Goal: Navigation & Orientation: Find specific page/section

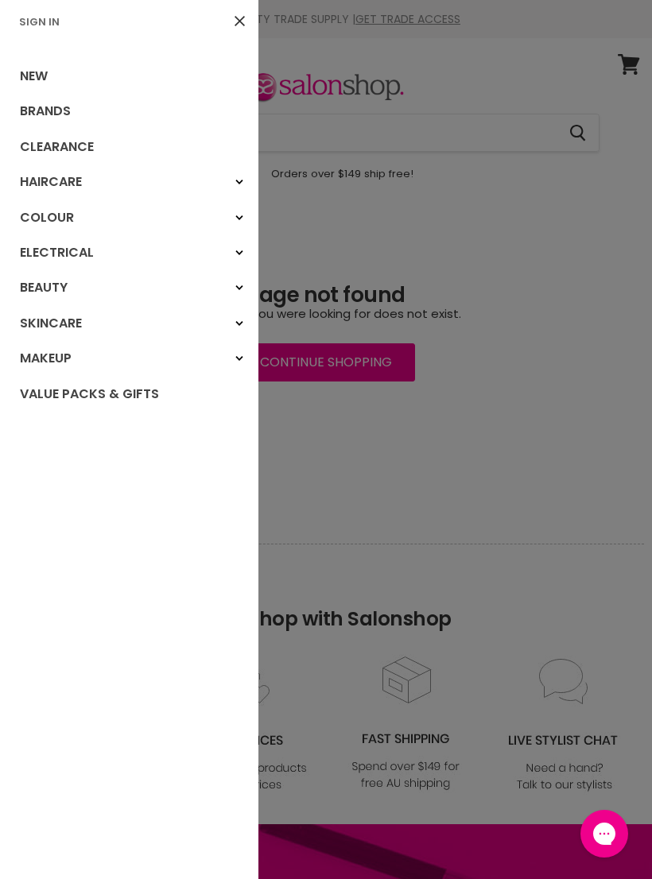
click at [71, 116] on link "Brands" at bounding box center [129, 111] width 258 height 35
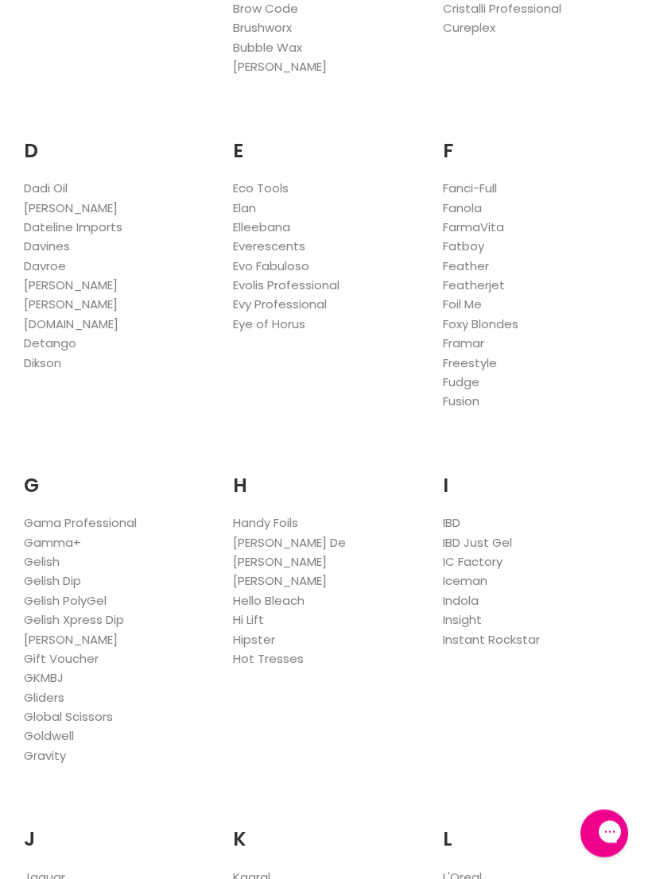
scroll to position [863, 0]
click at [464, 374] on link "Fudge" at bounding box center [461, 382] width 37 height 17
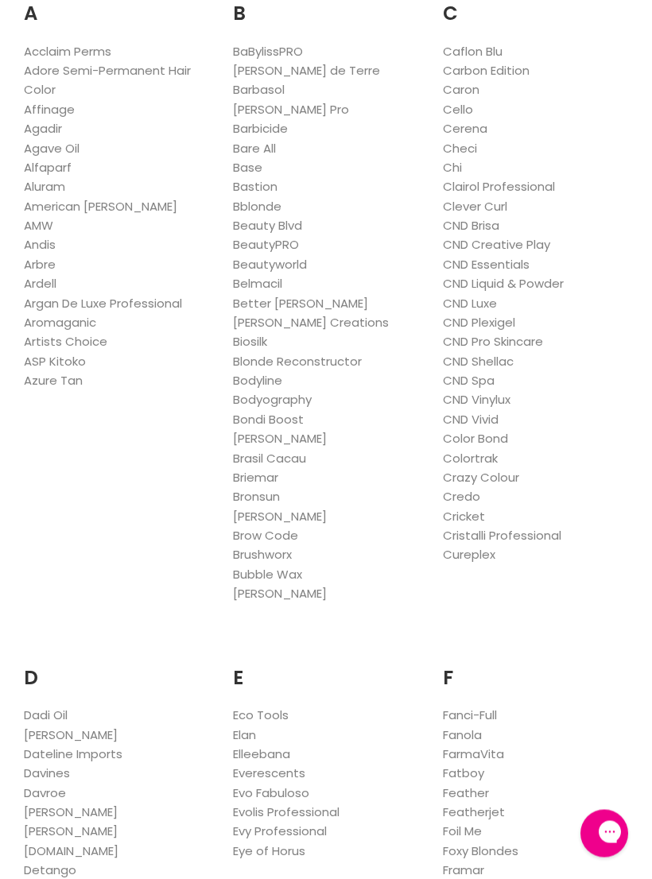
scroll to position [336, 0]
click at [263, 340] on link "Biosilk" at bounding box center [250, 341] width 34 height 17
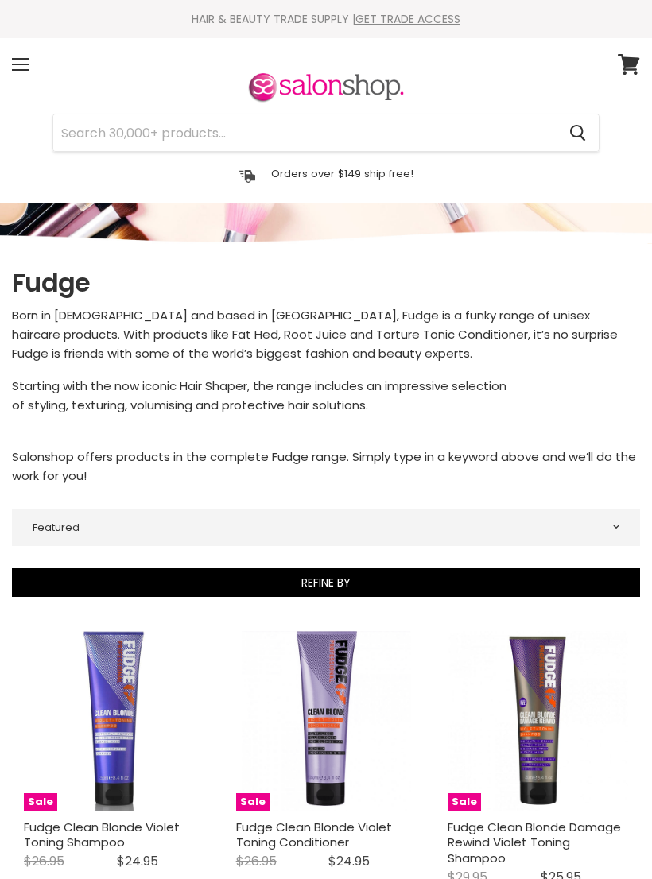
select select "manual"
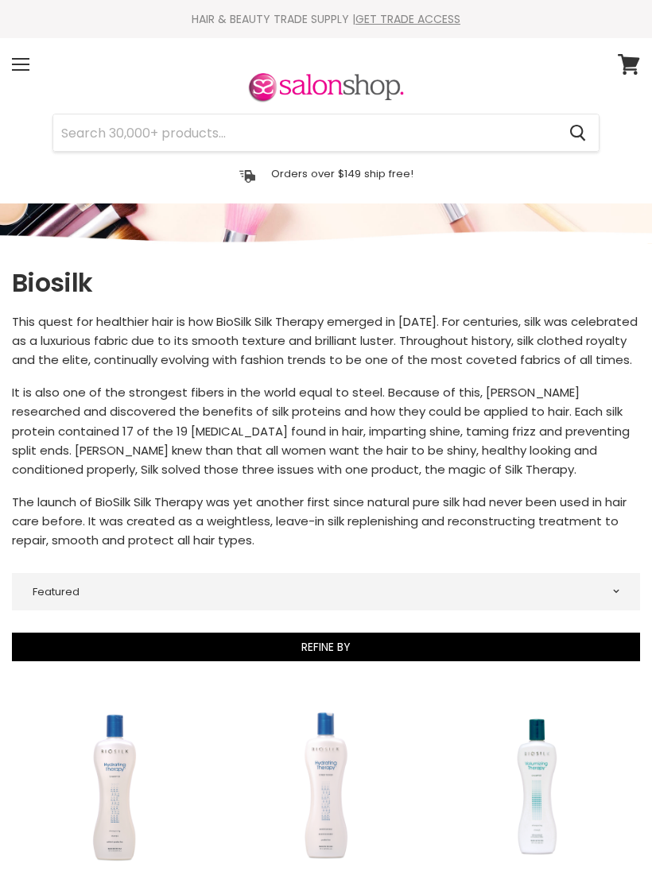
select select "manual"
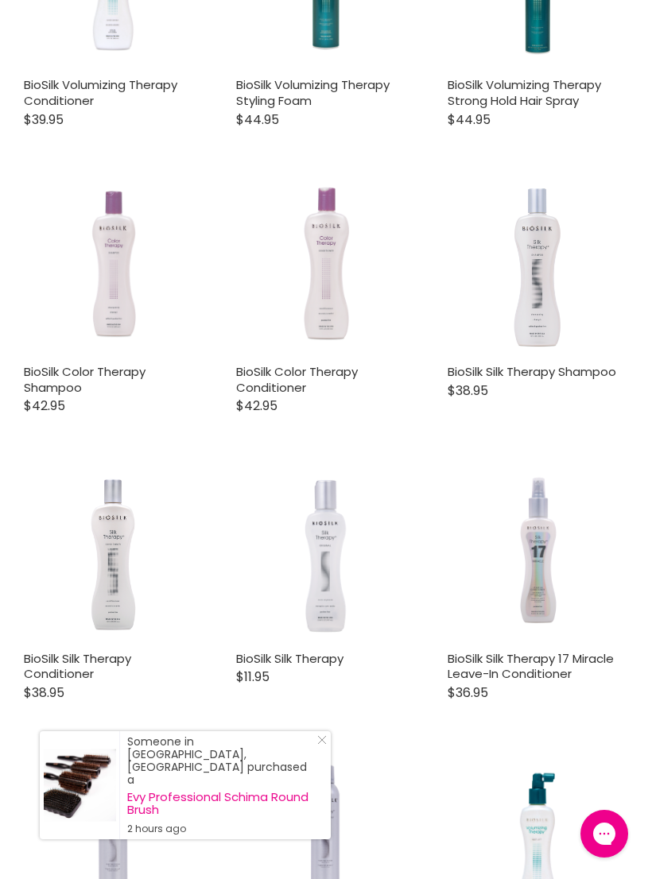
scroll to position [1083, 0]
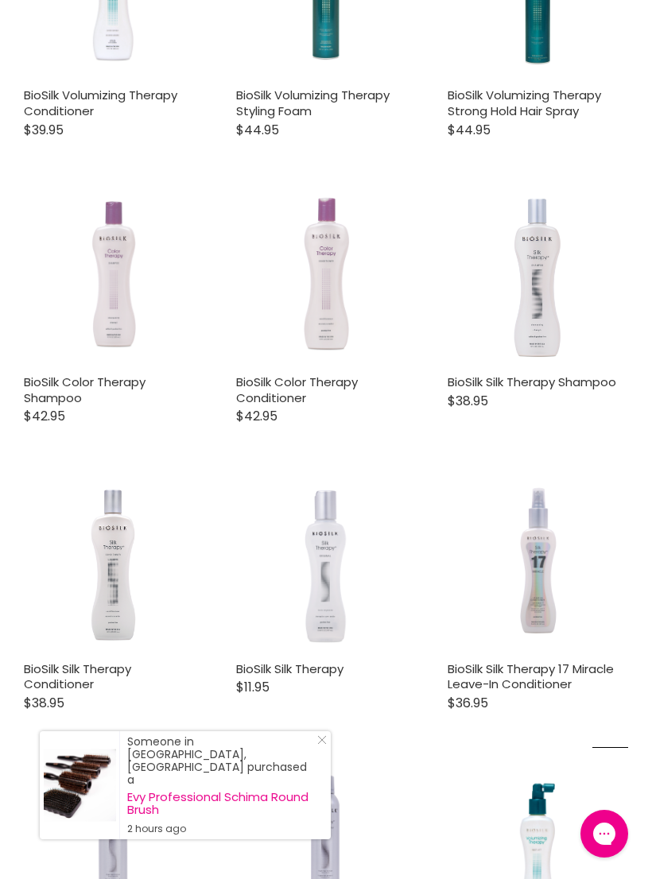
click at [320, 751] on link "Close Icon" at bounding box center [319, 744] width 16 height 16
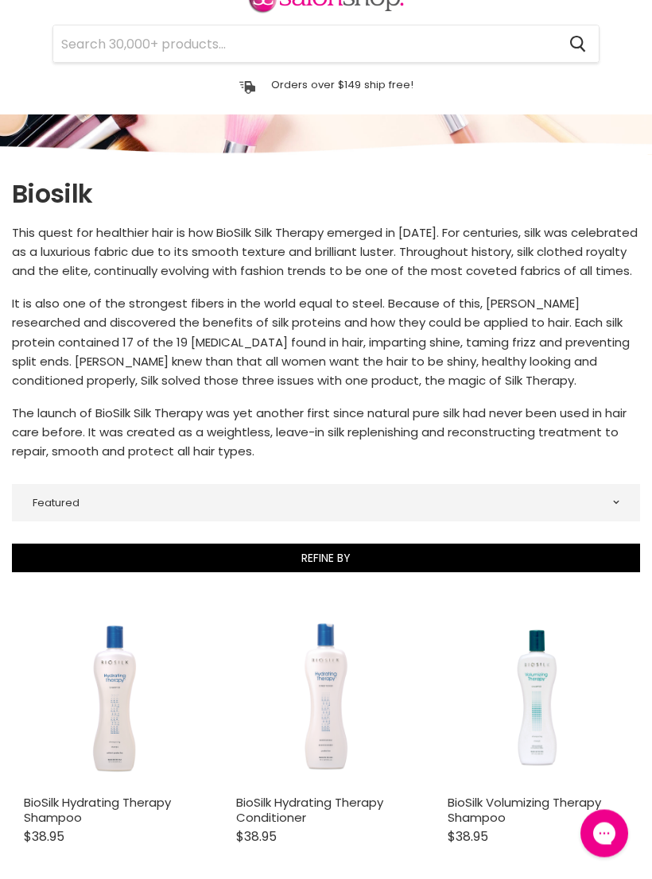
scroll to position [0, 0]
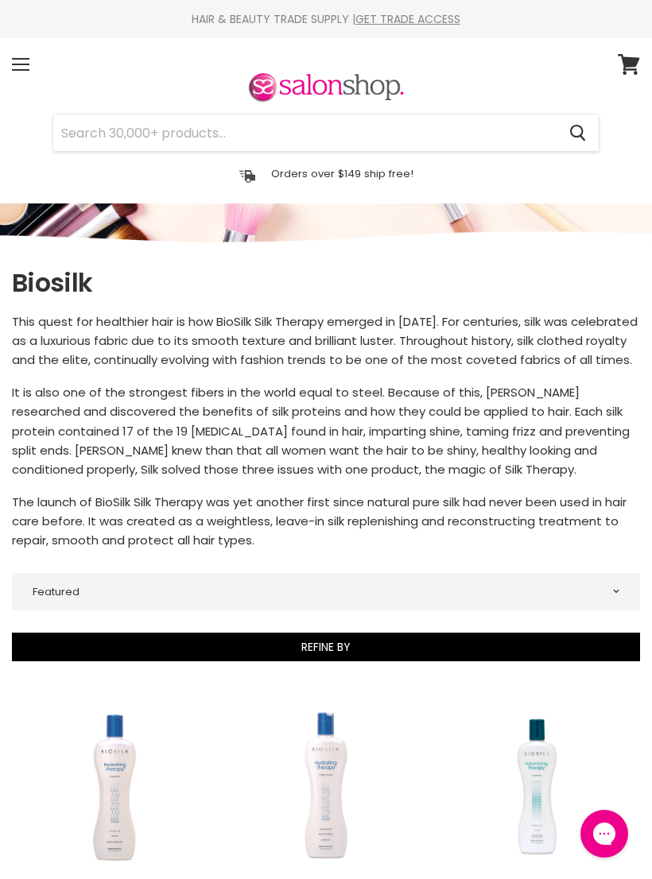
click at [631, 212] on img "Main content" at bounding box center [326, 215] width 652 height 58
